Goal: Task Accomplishment & Management: Complete application form

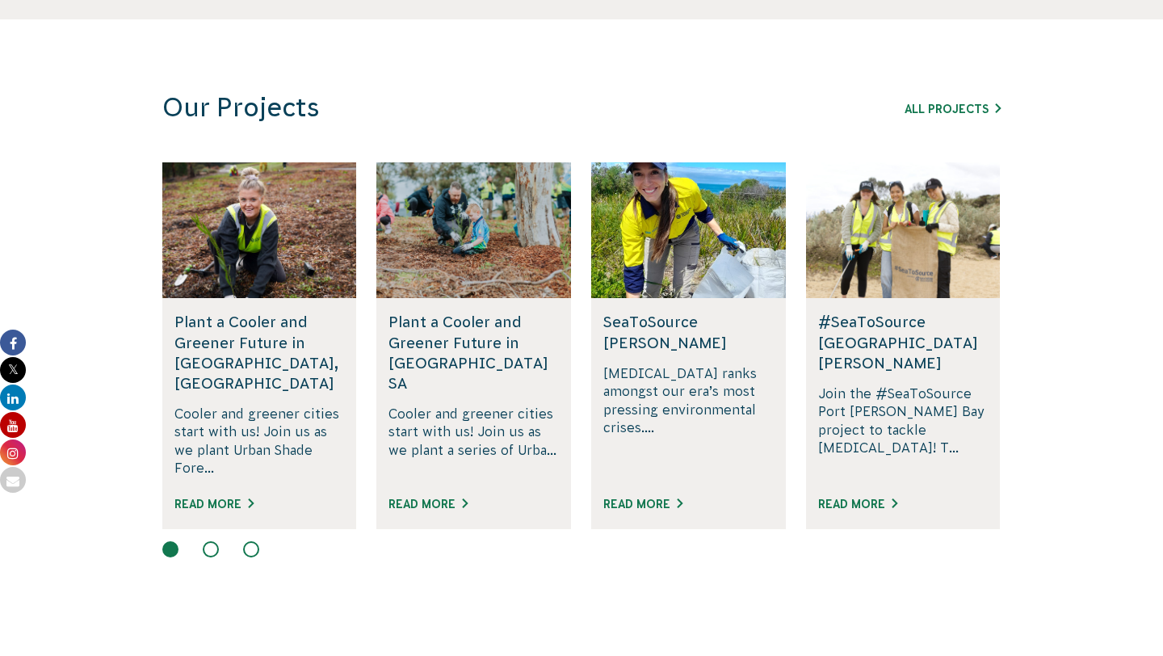
scroll to position [1041, 0]
click at [911, 387] on p "Join the #SeaToSource Port [PERSON_NAME] Bay project to tackle [MEDICAL_DATA]! …" at bounding box center [903, 429] width 170 height 93
click at [869, 496] on link "Read More" at bounding box center [857, 502] width 79 height 13
click at [937, 107] on link "All Projects" at bounding box center [952, 108] width 96 height 13
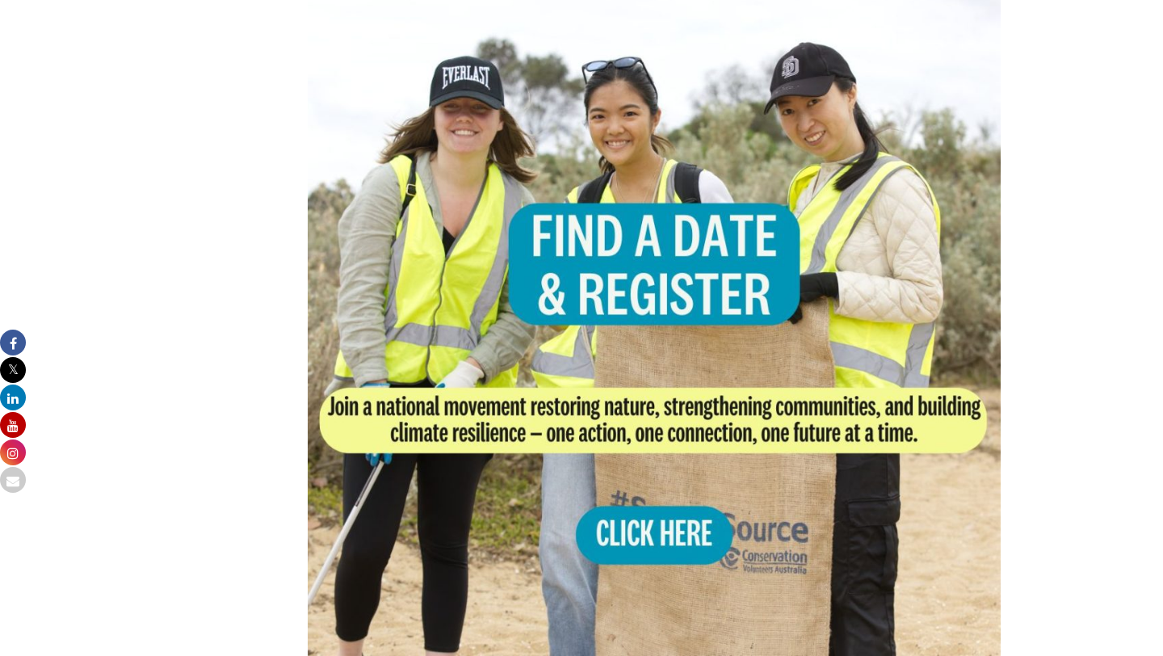
scroll to position [1450, 0]
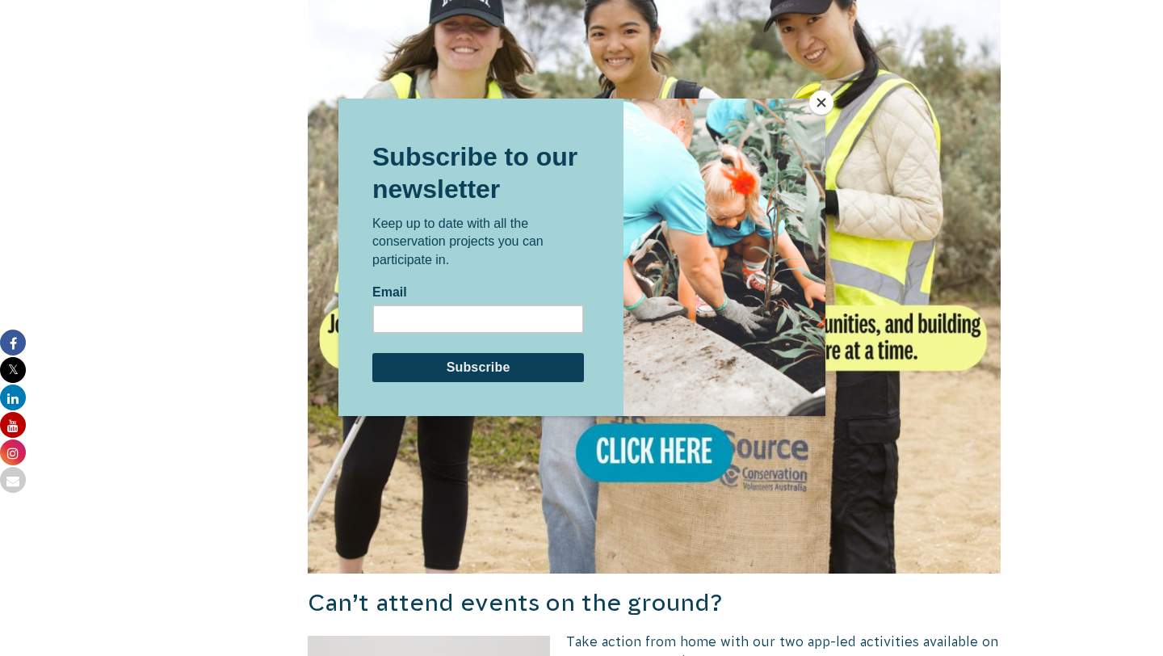
click at [814, 95] on button "Close" at bounding box center [821, 102] width 24 height 24
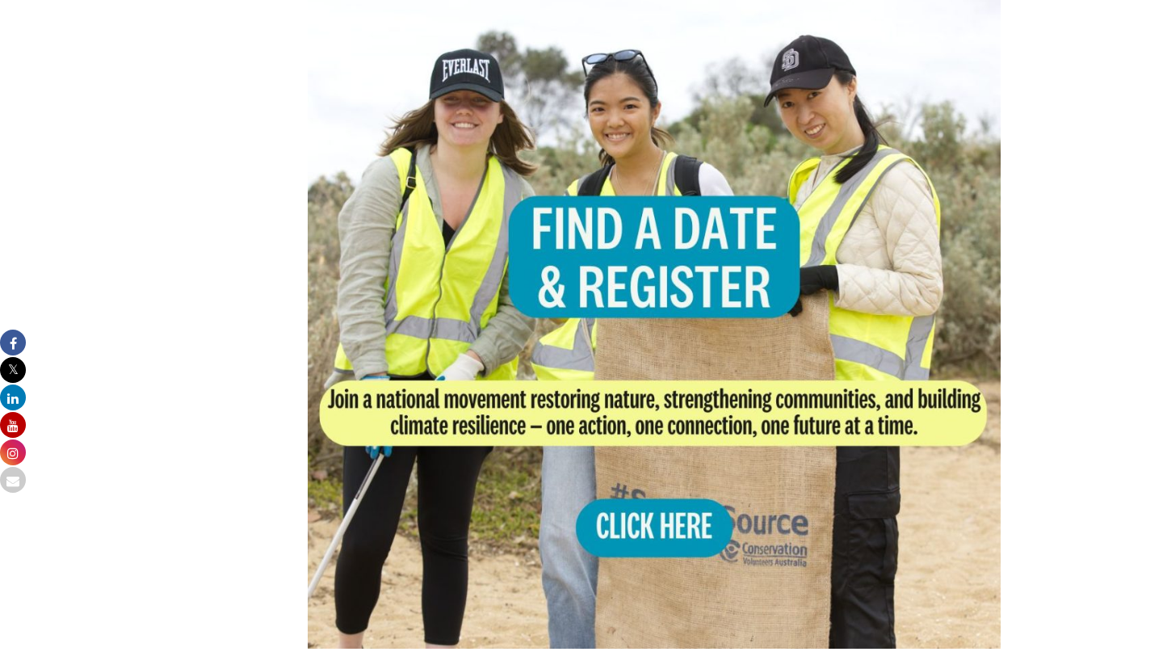
scroll to position [1374, 0]
click at [669, 482] on img at bounding box center [654, 302] width 693 height 693
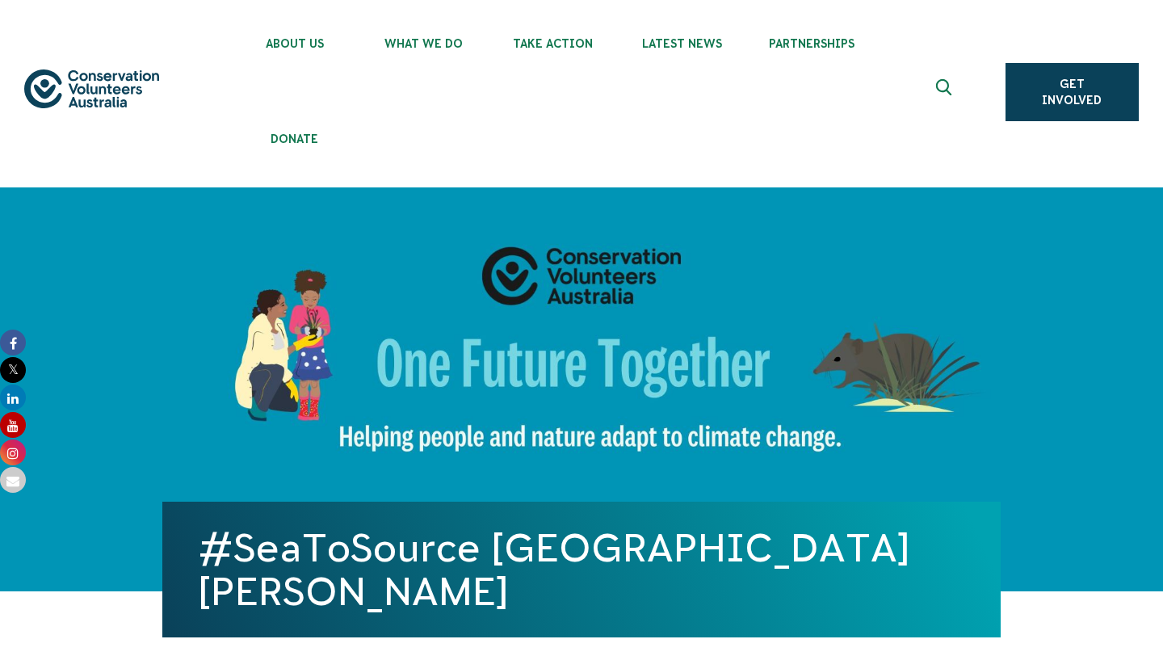
scroll to position [0, 0]
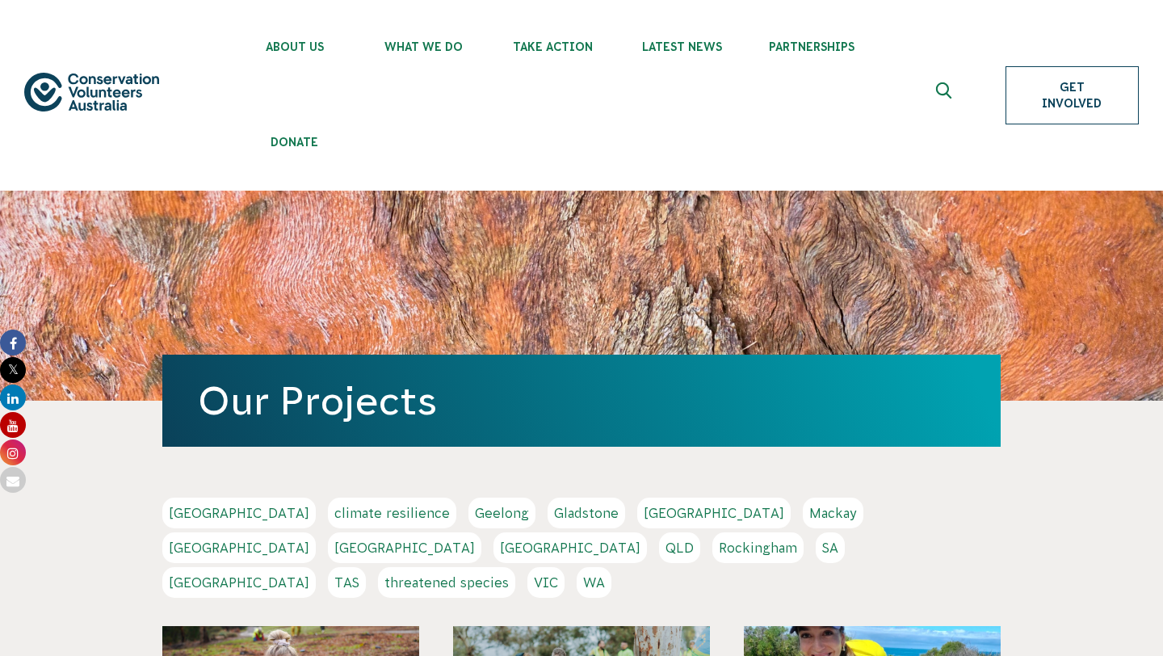
click at [1048, 84] on link "Get Involved" at bounding box center [1071, 95] width 133 height 58
